Goal: Task Accomplishment & Management: Use online tool/utility

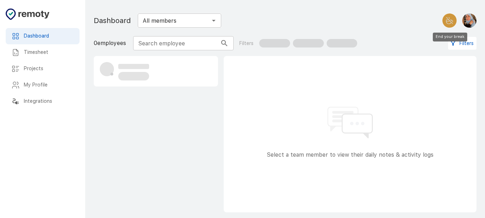
click at [456, 17] on button "End your break" at bounding box center [449, 20] width 14 height 14
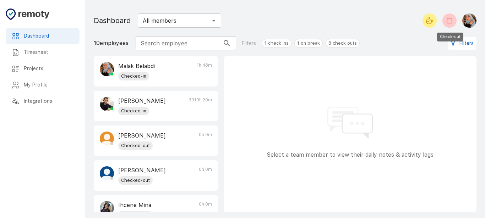
click at [456, 17] on button "Check-out" at bounding box center [449, 20] width 14 height 14
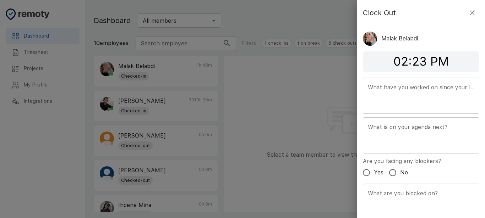
click at [206, 97] on div at bounding box center [242, 109] width 485 height 218
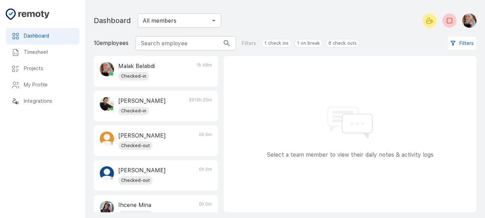
click at [343, 131] on icon at bounding box center [357, 124] width 31 height 20
click at [342, 132] on icon at bounding box center [357, 124] width 31 height 20
